Goal: Information Seeking & Learning: Learn about a topic

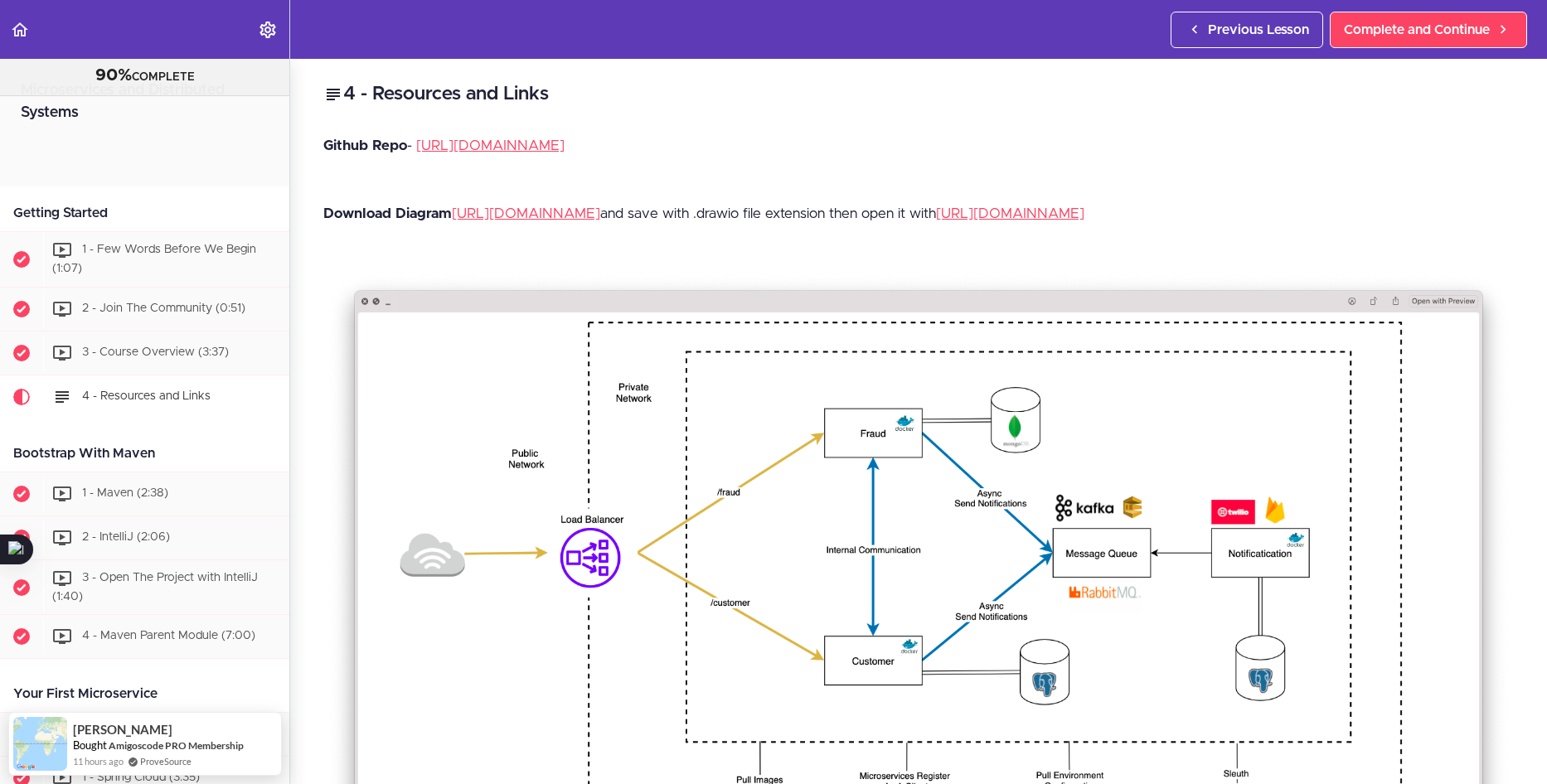
scroll to position [264, 0]
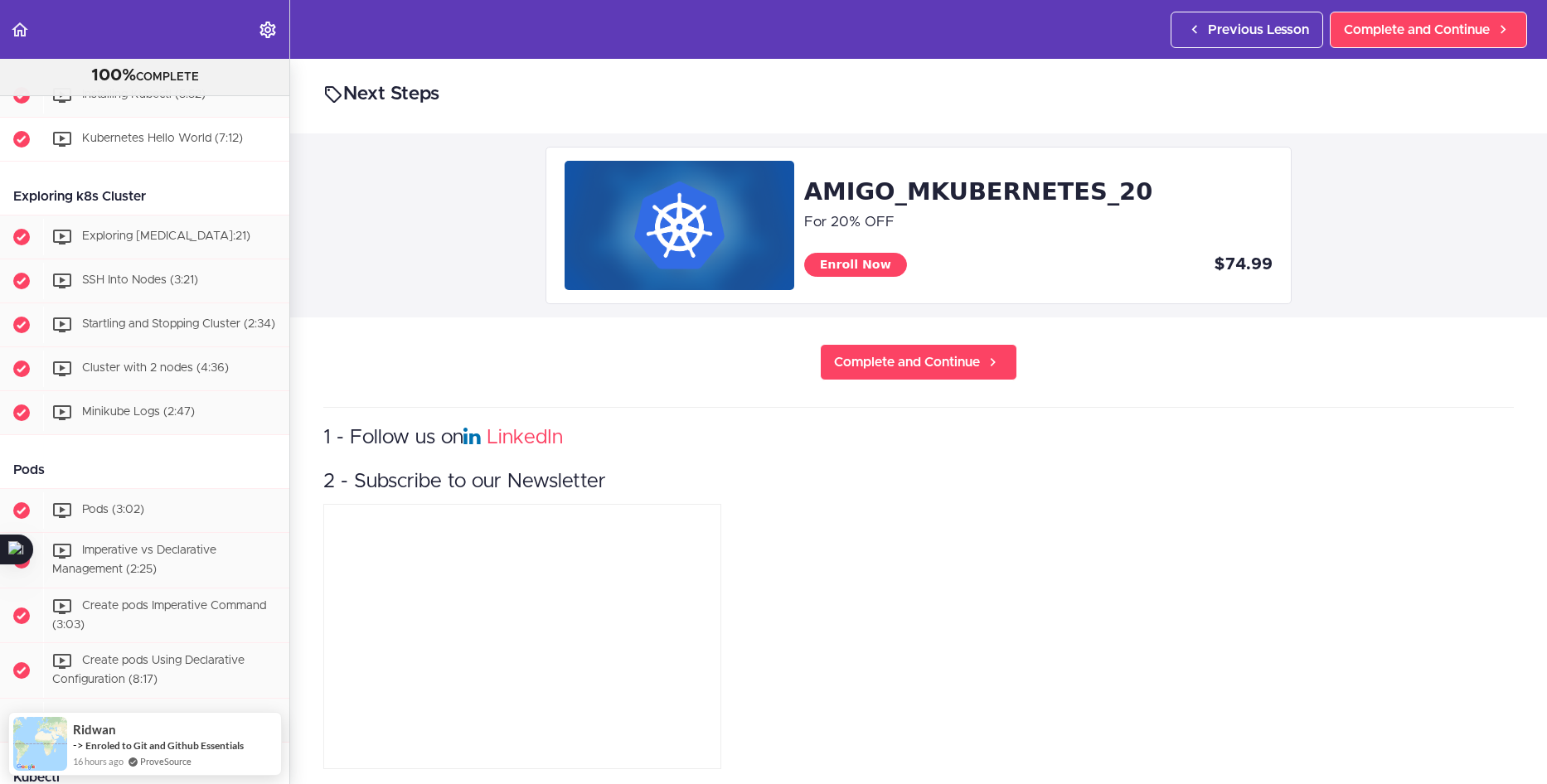
scroll to position [413, 0]
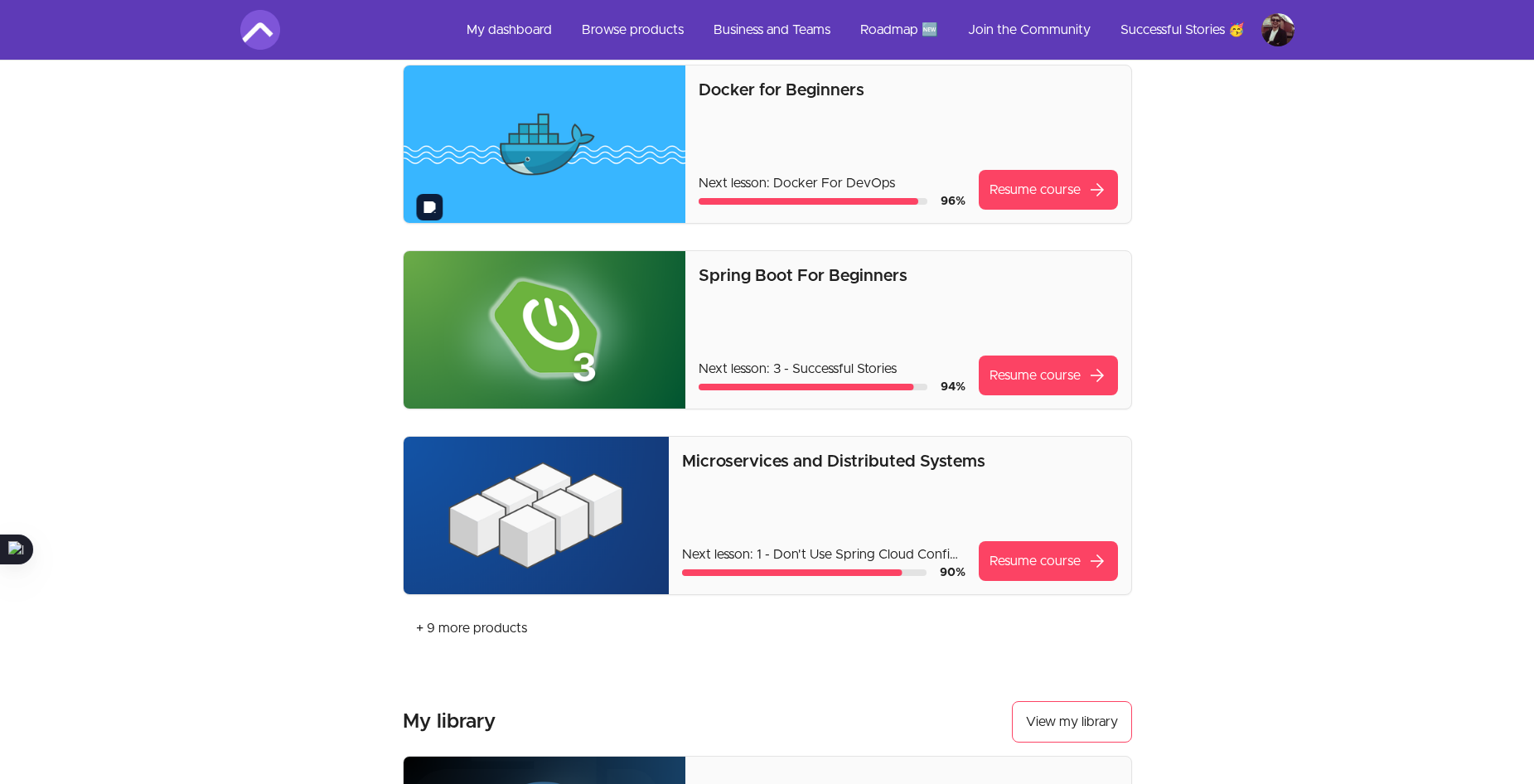
scroll to position [314, 0]
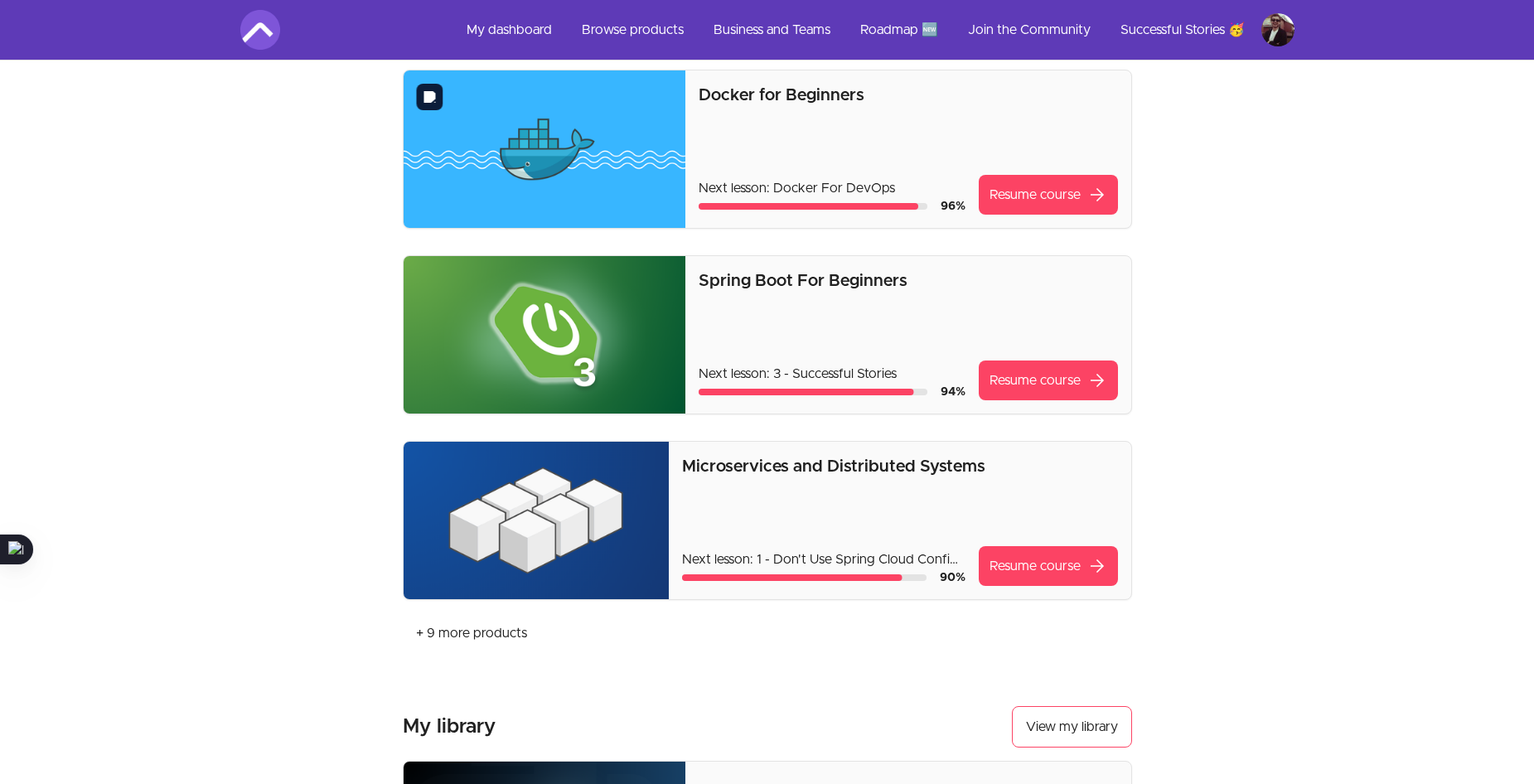
click at [644, 172] on img at bounding box center [545, 149] width 282 height 157
click at [1007, 200] on link "Resume course arrow_forward" at bounding box center [1048, 194] width 139 height 40
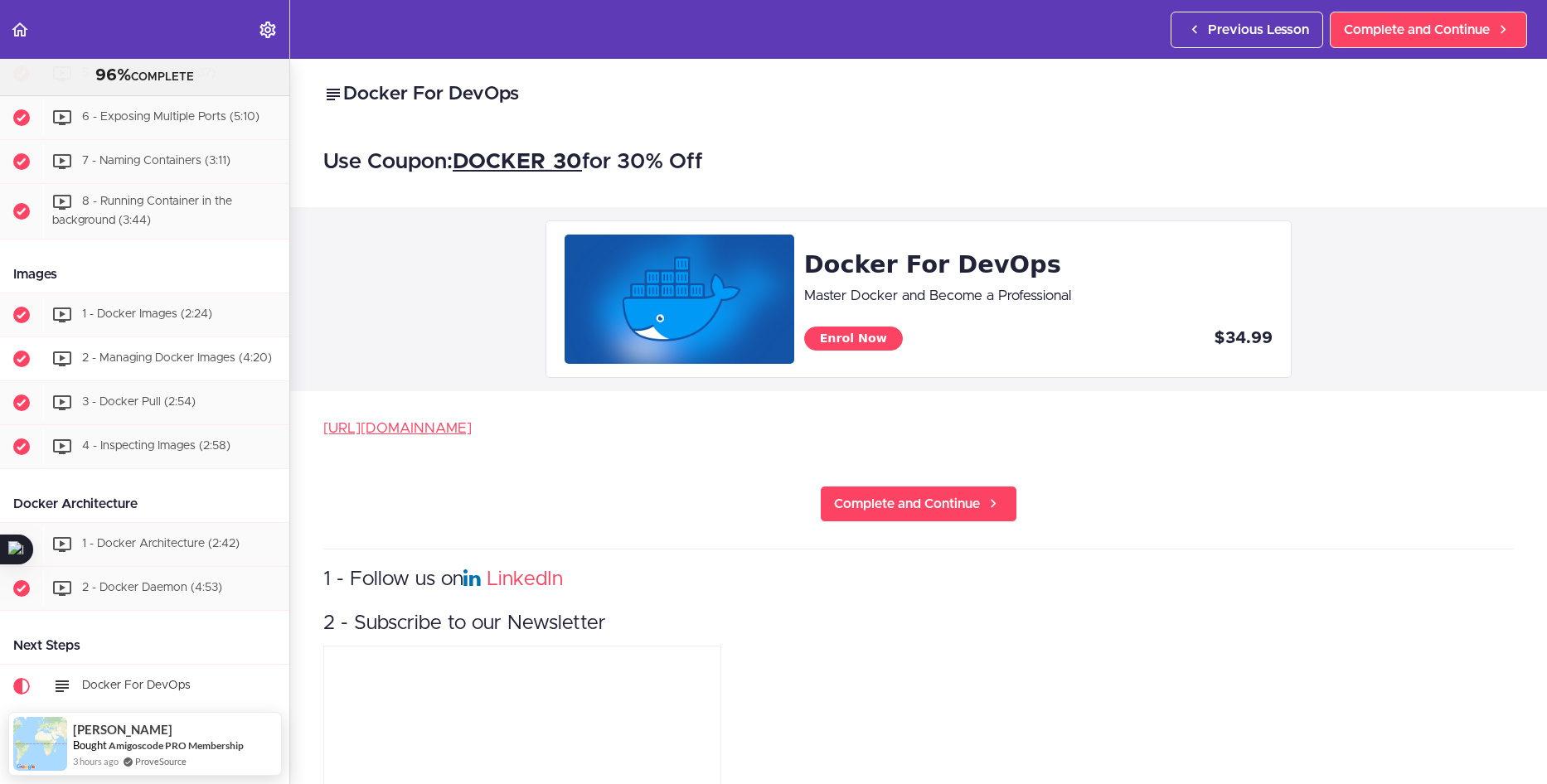
scroll to position [855, 0]
